Goal: Task Accomplishment & Management: Use online tool/utility

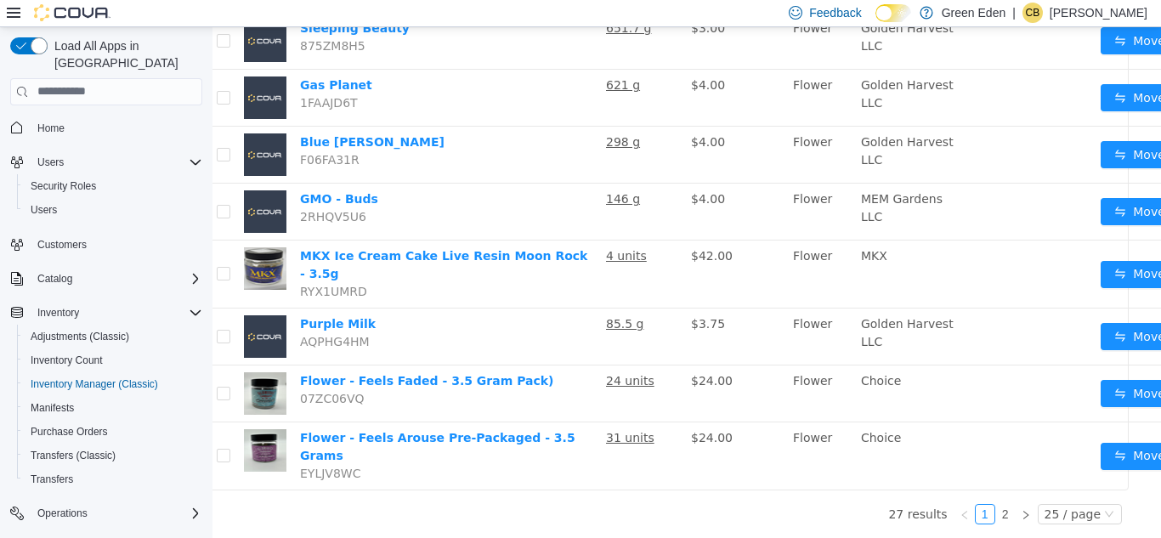
scroll to position [1336, 21]
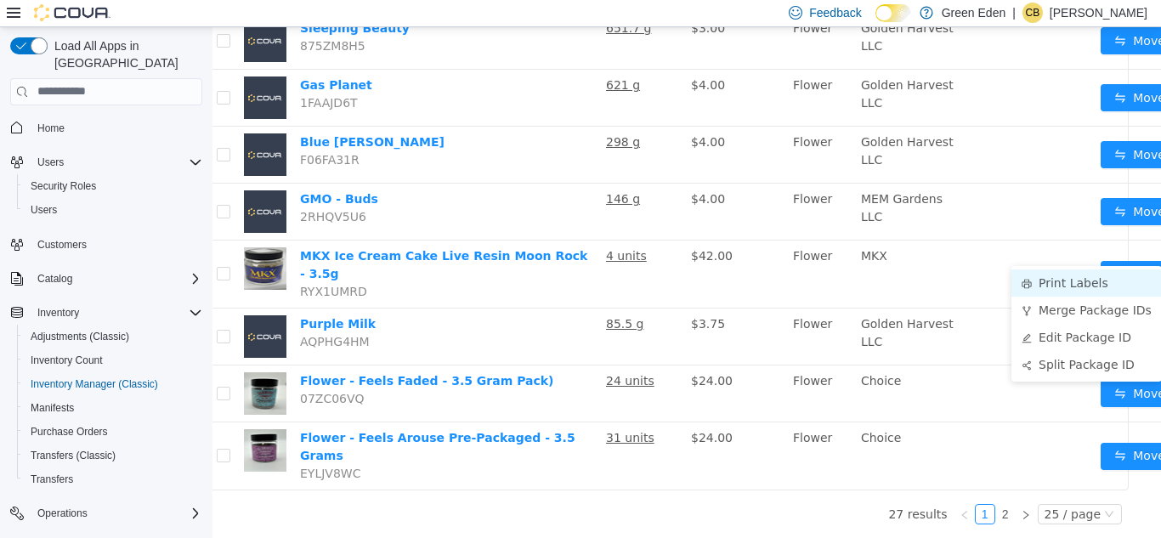
click at [1075, 269] on li "Print Labels" at bounding box center [1087, 282] width 150 height 27
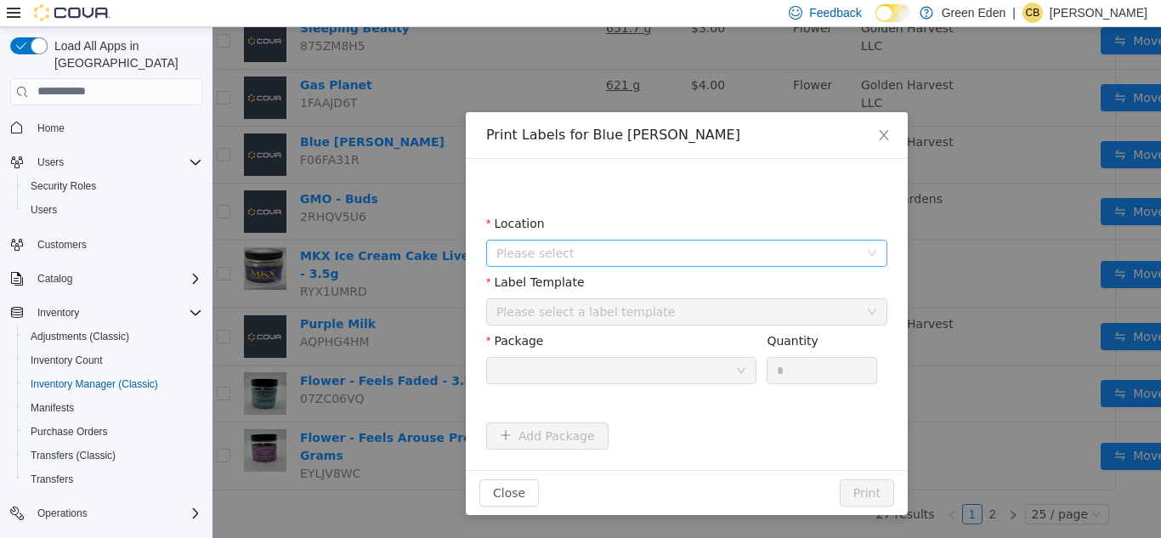
click at [717, 253] on span "Please select" at bounding box center [677, 252] width 362 height 17
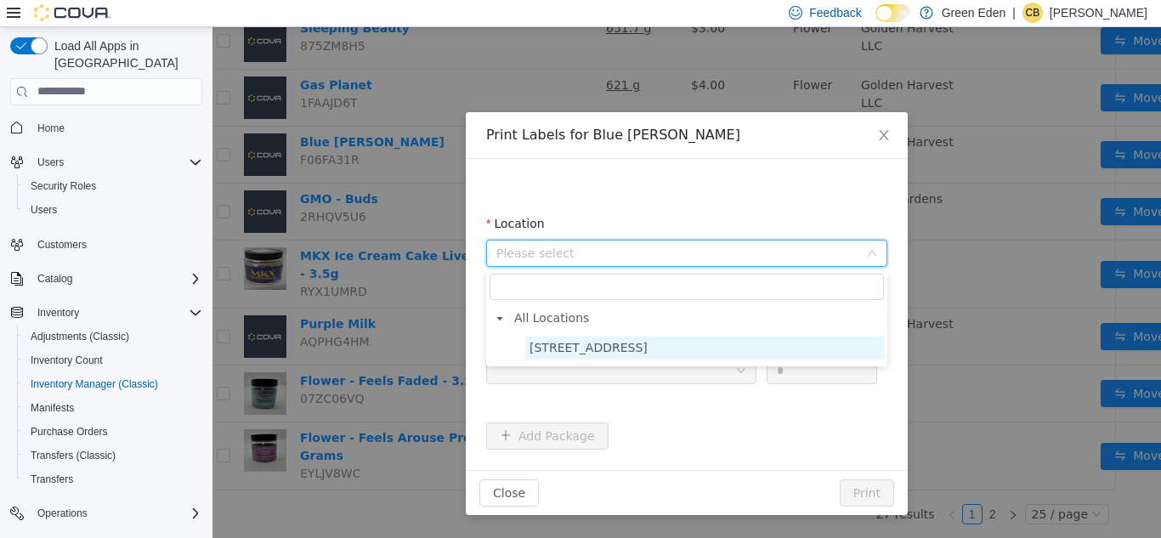
click at [622, 341] on span "[STREET_ADDRESS]" at bounding box center [589, 347] width 118 height 14
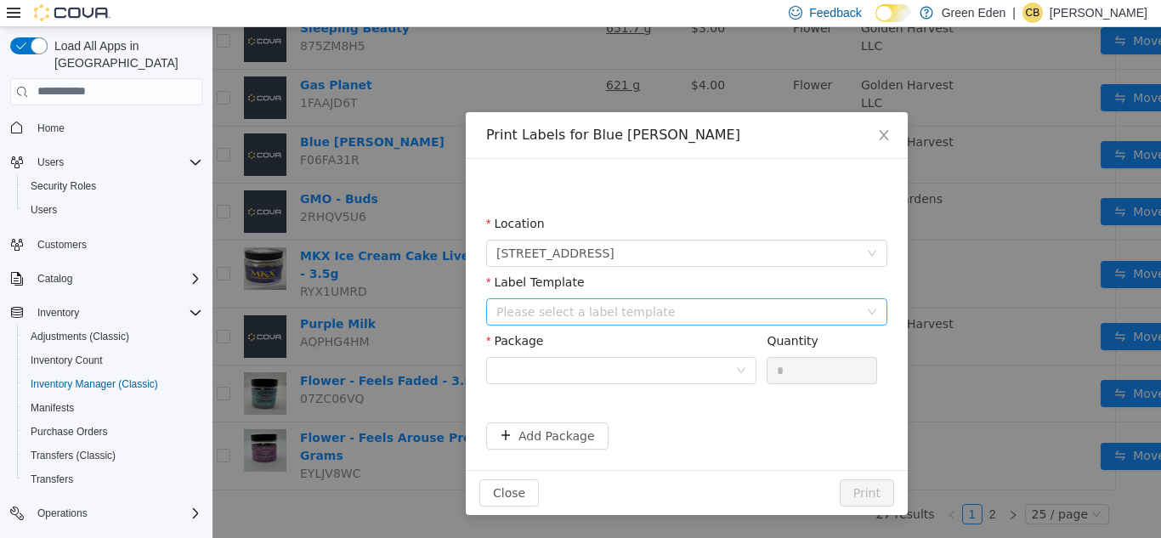
click at [623, 309] on div "Please select a label template" at bounding box center [677, 311] width 362 height 17
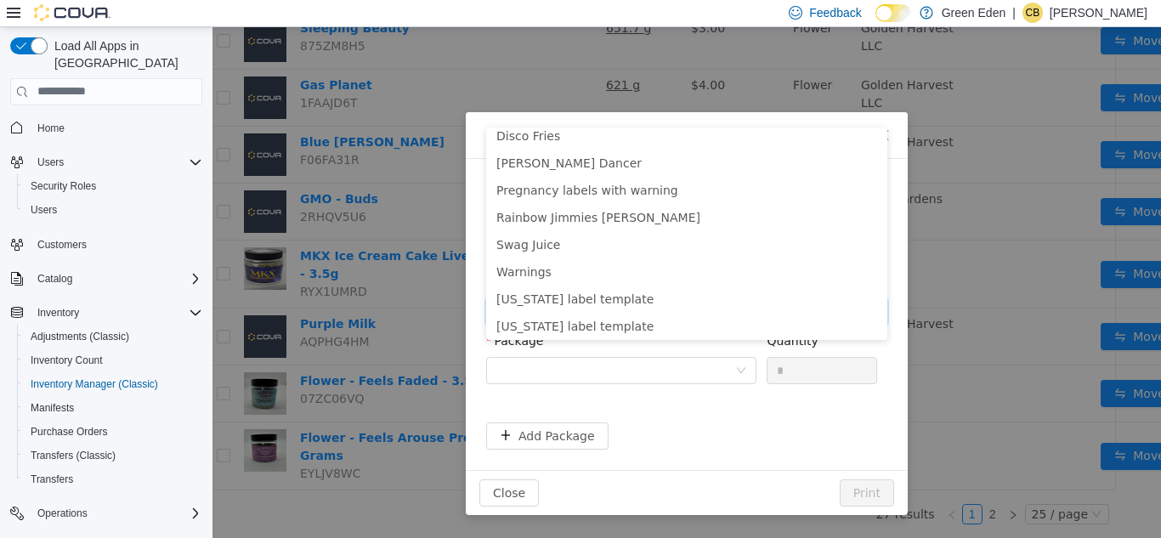
scroll to position [179, 0]
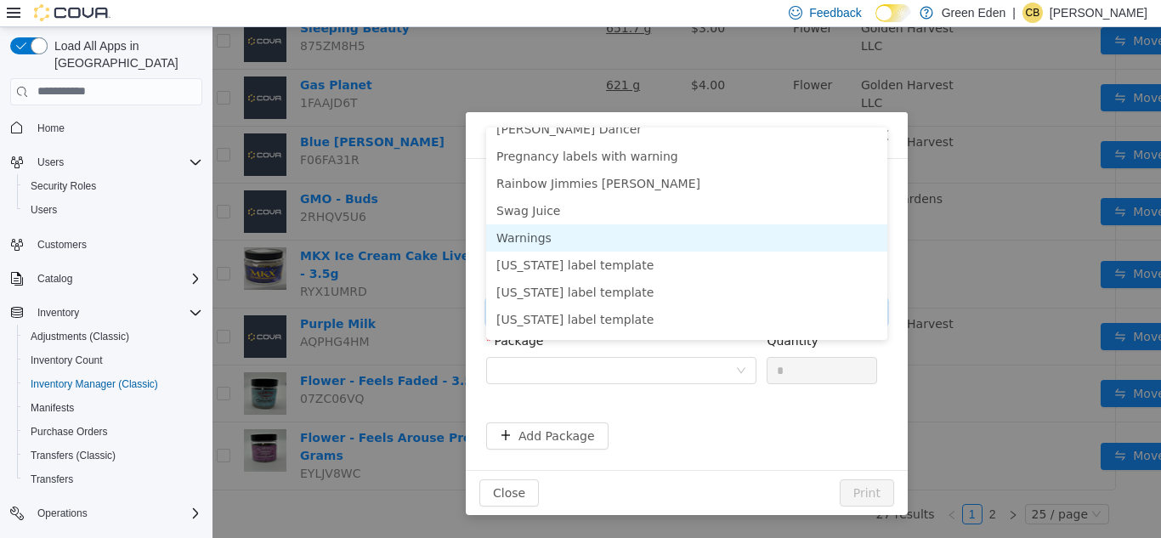
click at [769, 224] on li "Warnings" at bounding box center [686, 237] width 401 height 27
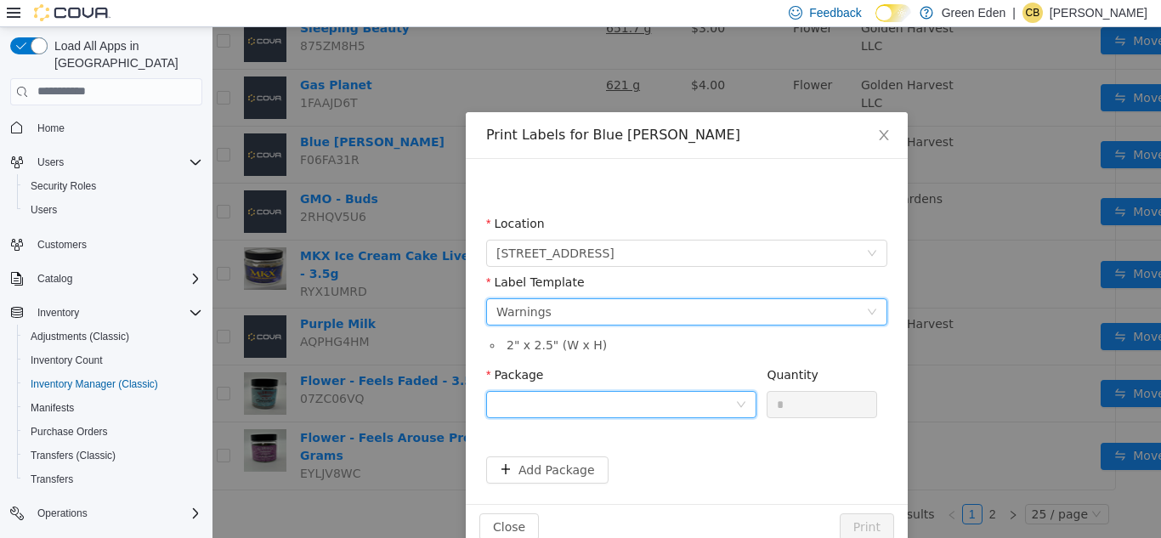
click at [621, 392] on div at bounding box center [615, 404] width 239 height 26
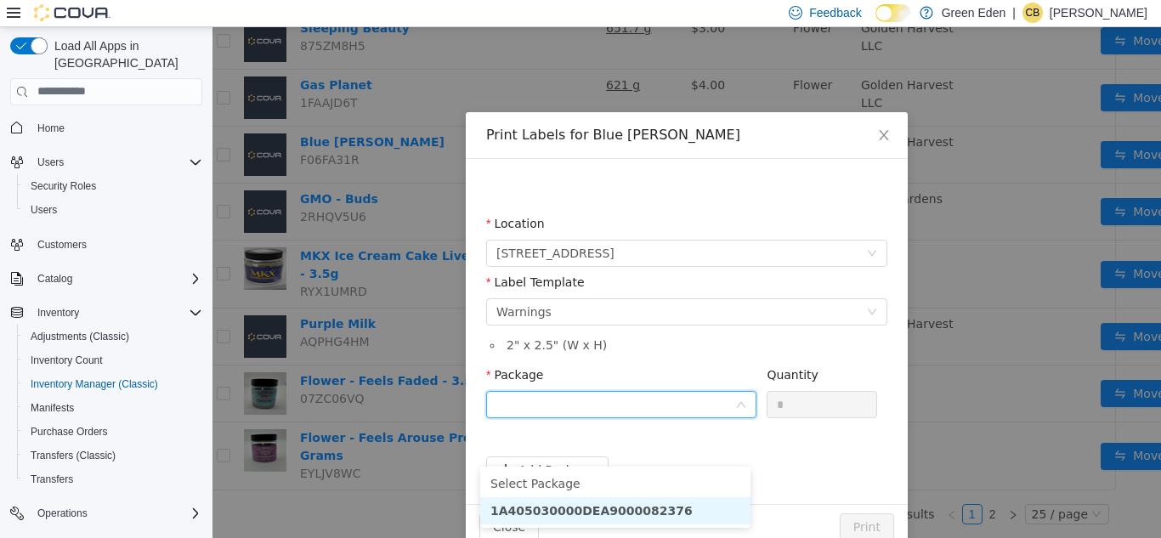
click at [638, 503] on strong "1A405030000DEA9000082376" at bounding box center [592, 510] width 202 height 14
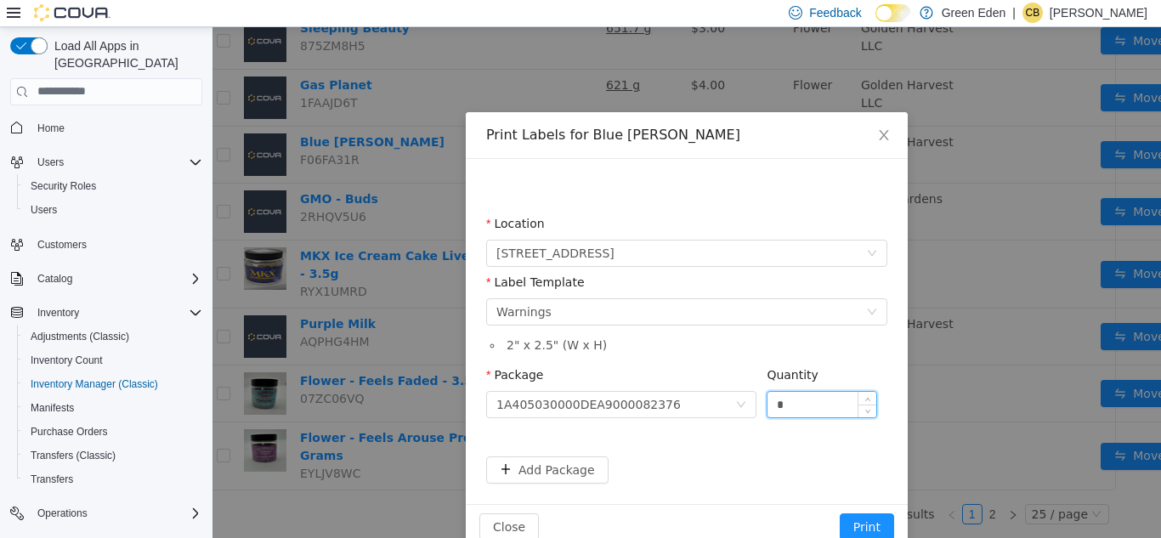
click at [825, 400] on input "*" at bounding box center [822, 404] width 109 height 26
type input "**"
click at [872, 520] on button "Print" at bounding box center [867, 526] width 54 height 27
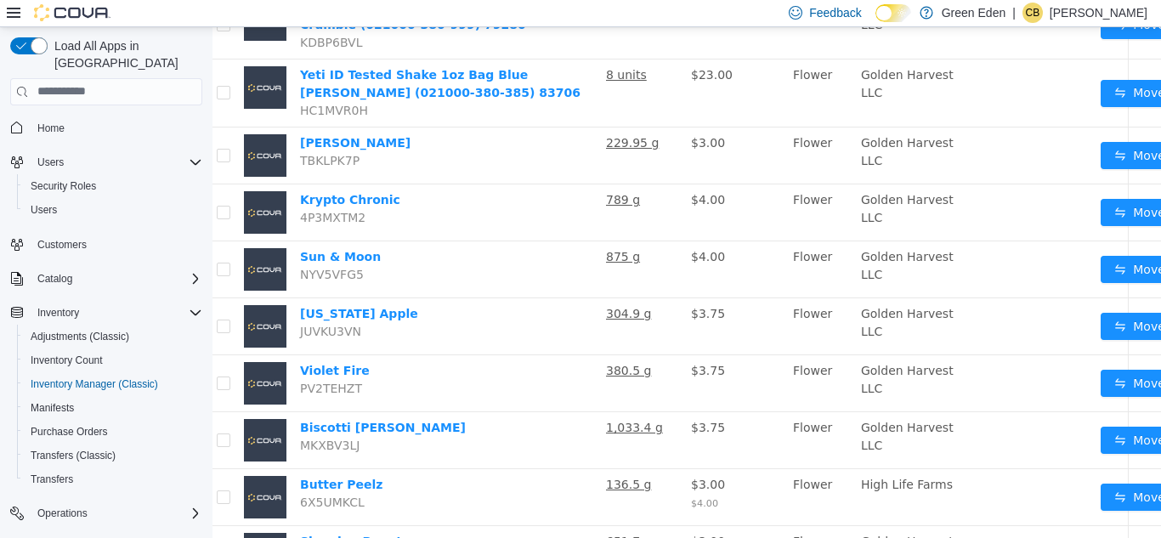
scroll to position [777, 21]
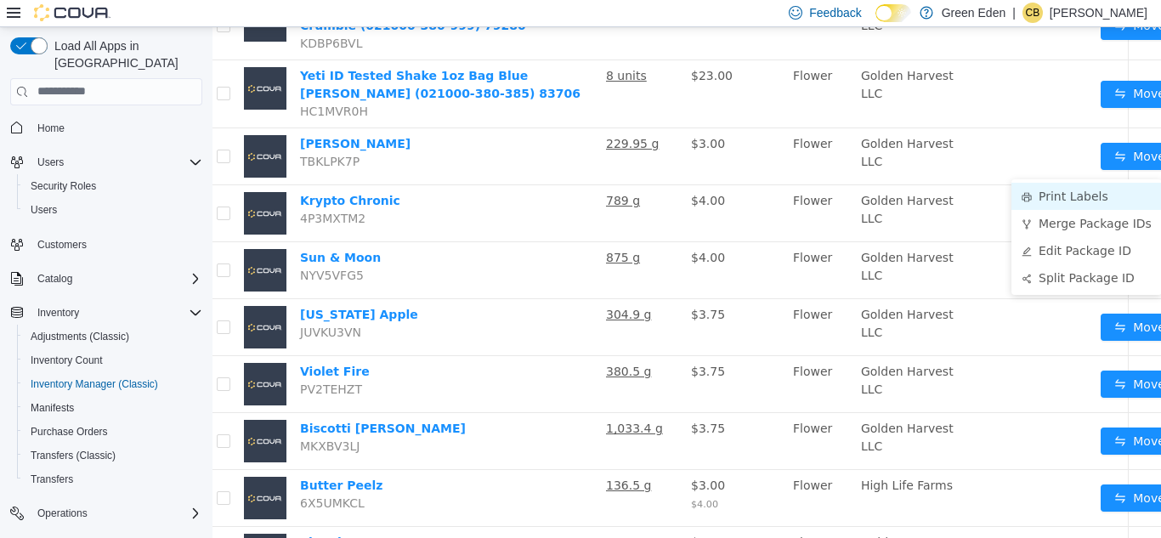
click at [1098, 190] on li "Print Labels" at bounding box center [1087, 195] width 150 height 27
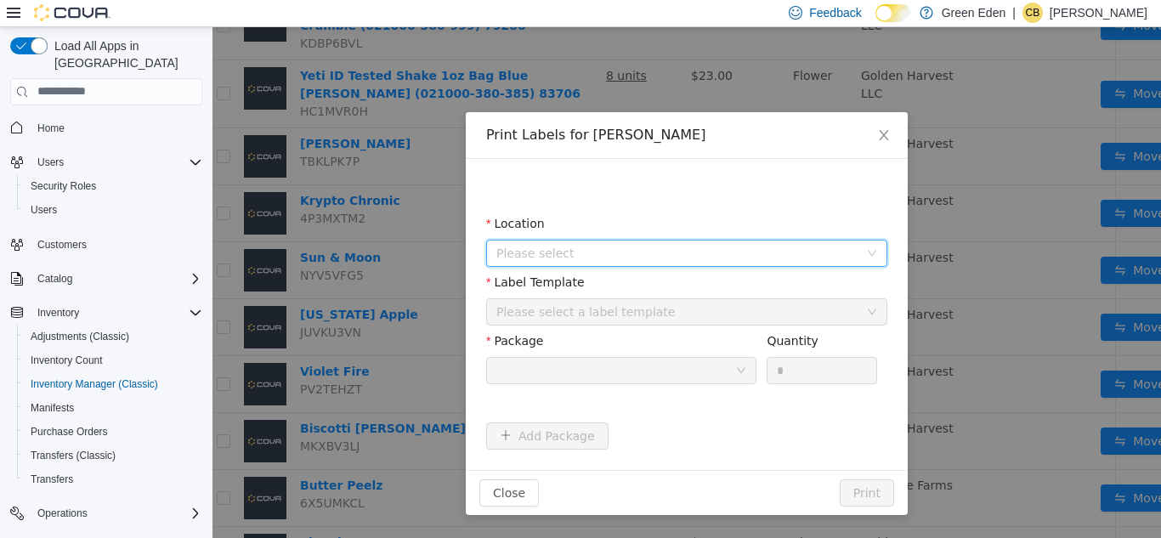
click at [803, 247] on span "Please select" at bounding box center [677, 252] width 362 height 17
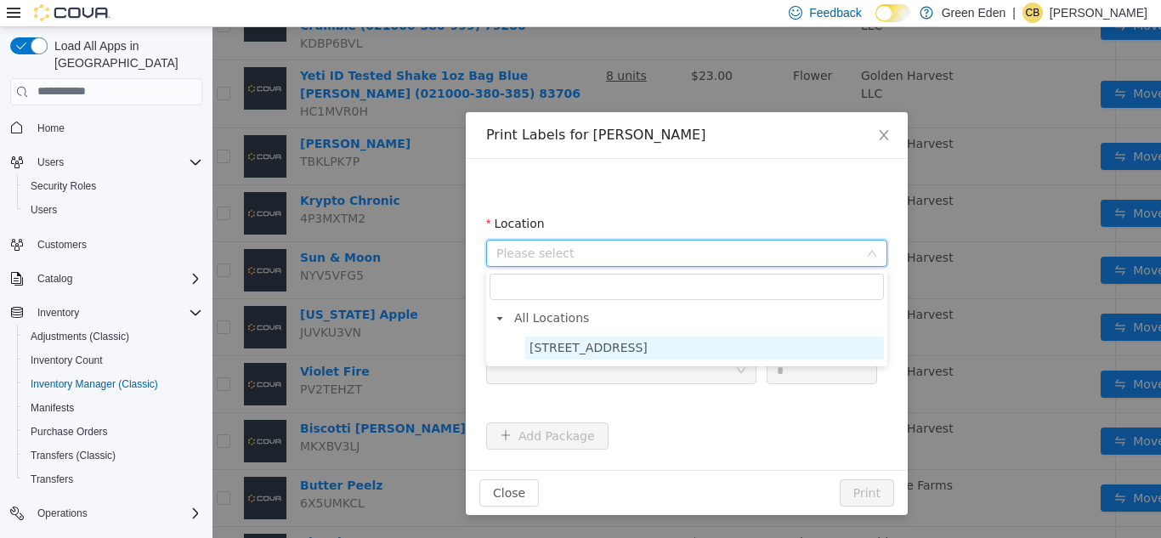
click at [693, 342] on span "[STREET_ADDRESS]" at bounding box center [704, 347] width 359 height 23
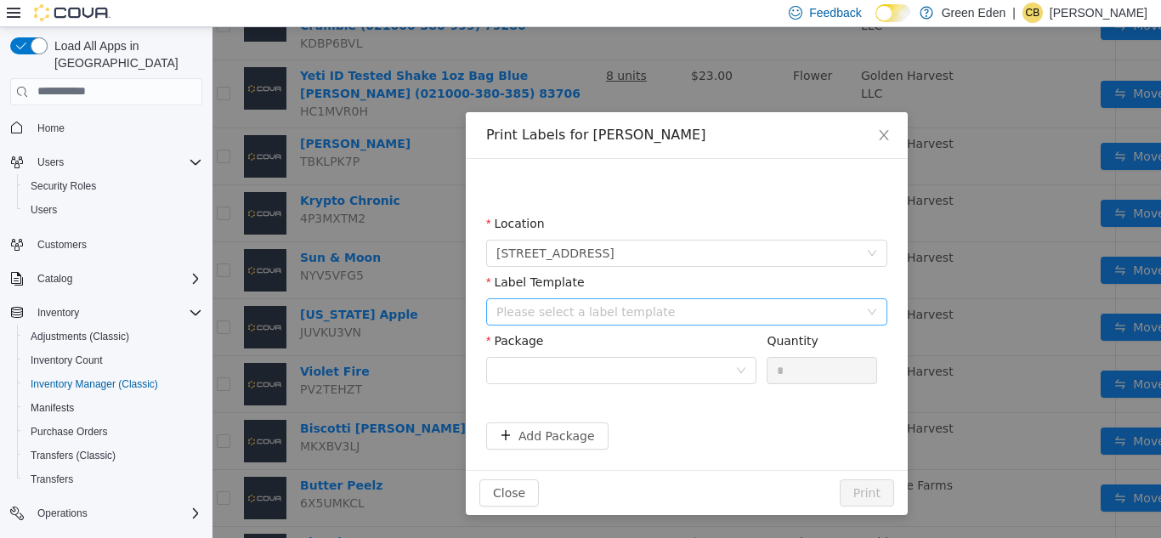
click at [685, 307] on div "Please select a label template" at bounding box center [677, 311] width 362 height 17
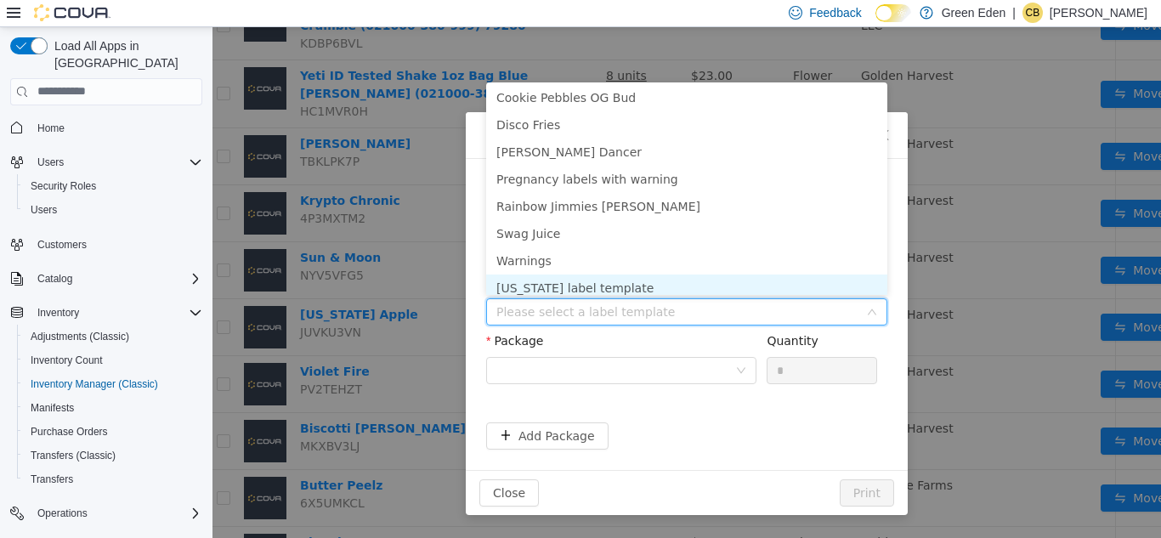
scroll to position [117, 0]
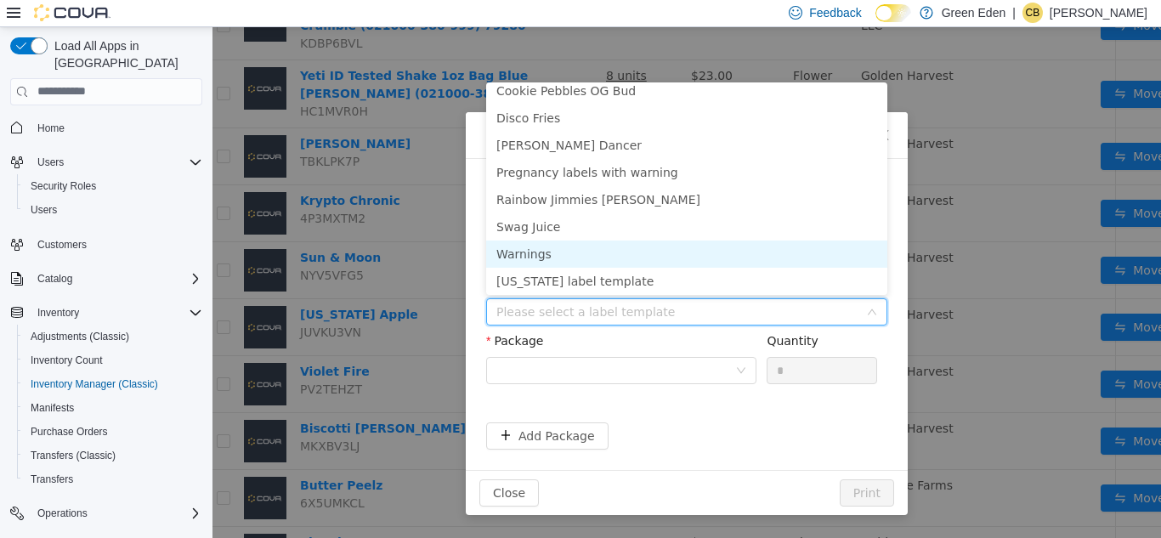
click at [816, 258] on li "Warnings" at bounding box center [686, 253] width 401 height 27
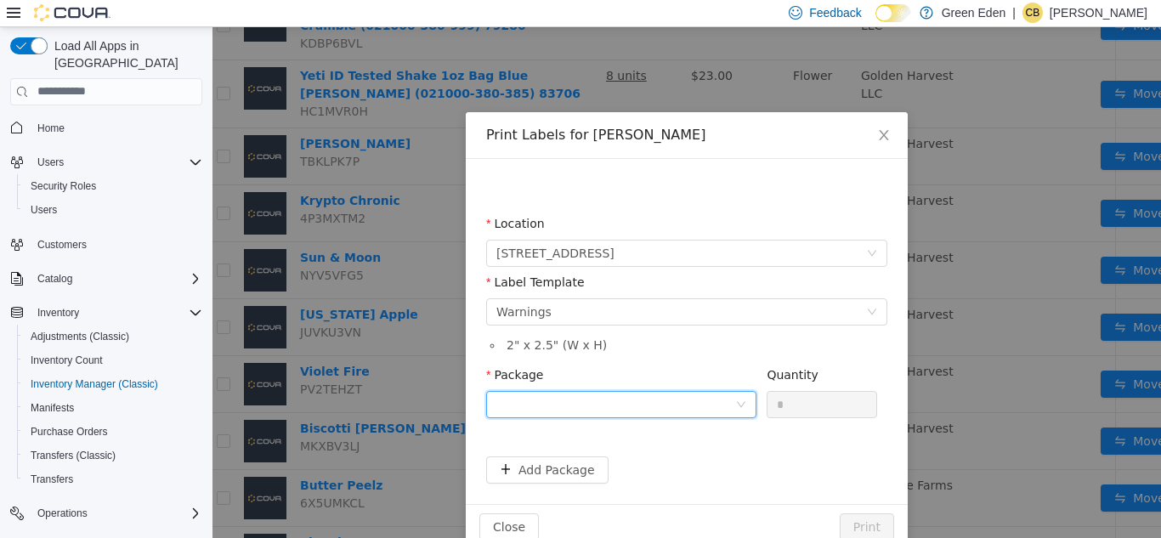
click at [666, 400] on div at bounding box center [615, 404] width 239 height 26
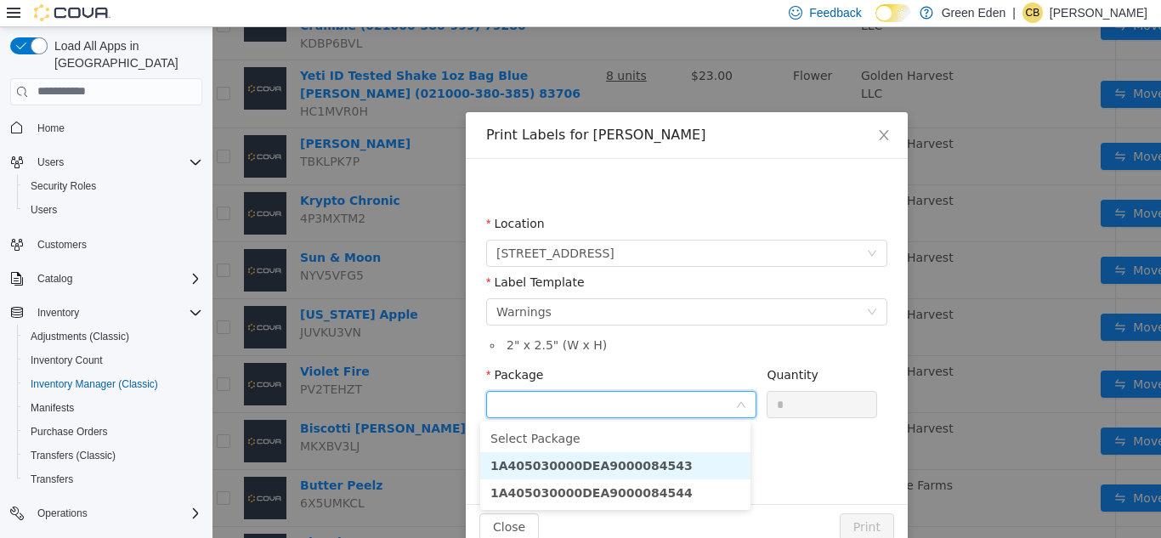
click at [665, 457] on li "1A405030000DEA9000084543" at bounding box center [615, 464] width 270 height 27
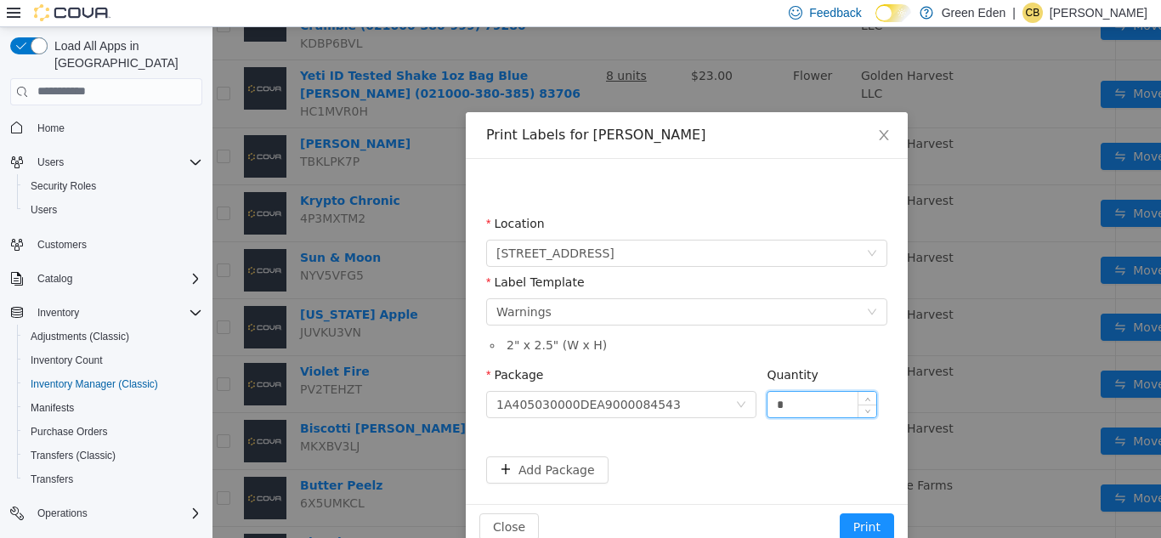
click at [791, 407] on input "*" at bounding box center [822, 404] width 109 height 26
type input "**"
click at [861, 522] on button "Print" at bounding box center [867, 526] width 54 height 27
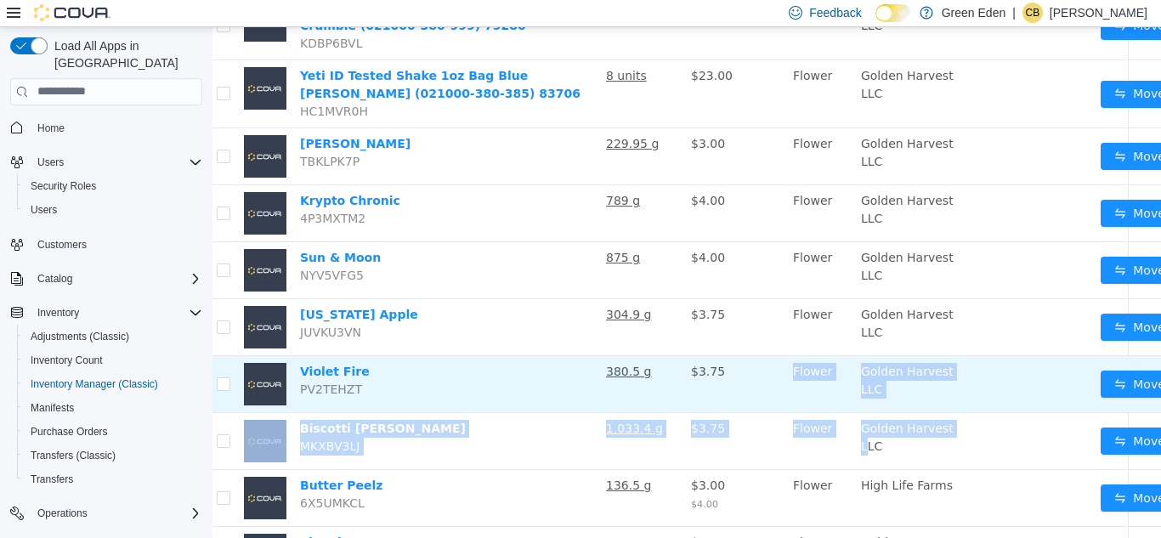
drag, startPoint x: 861, startPoint y: 522, endPoint x: 734, endPoint y: 445, distance: 149.1
click at [734, 445] on tbody "Bananaconda Buds A6LKE258 876 g $3.75 Flower [PERSON_NAME] Move Mac n Jelly bud…" at bounding box center [713, 248] width 1007 height 1512
